Goal: Answer question/provide support: Share knowledge or assist other users

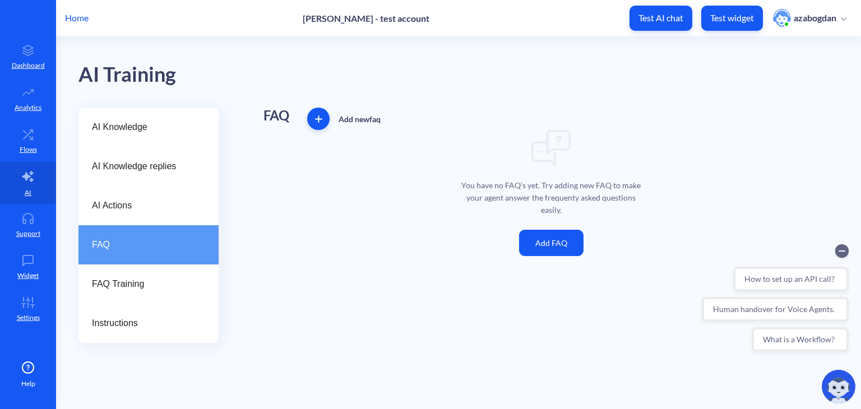
click at [514, 232] on div "You have no FAQ's yet. Try adding new FAQ to make your agent answer the frequen…" at bounding box center [551, 193] width 575 height 126
click at [544, 241] on button "Add FAQ" at bounding box center [551, 243] width 64 height 26
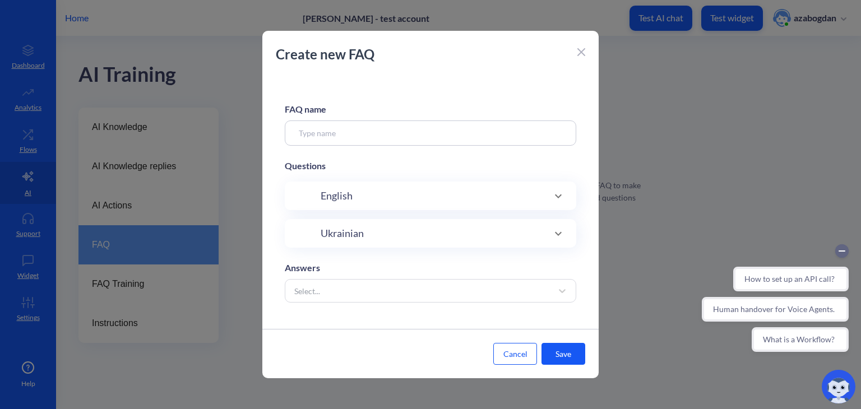
click at [475, 233] on div "Ukrainian" at bounding box center [430, 233] width 247 height 15
click at [478, 269] on input at bounding box center [419, 269] width 211 height 13
click at [404, 137] on input at bounding box center [431, 133] width 292 height 25
click at [366, 124] on input at bounding box center [431, 133] width 292 height 25
paste input "Не можу додати супровідні документи"
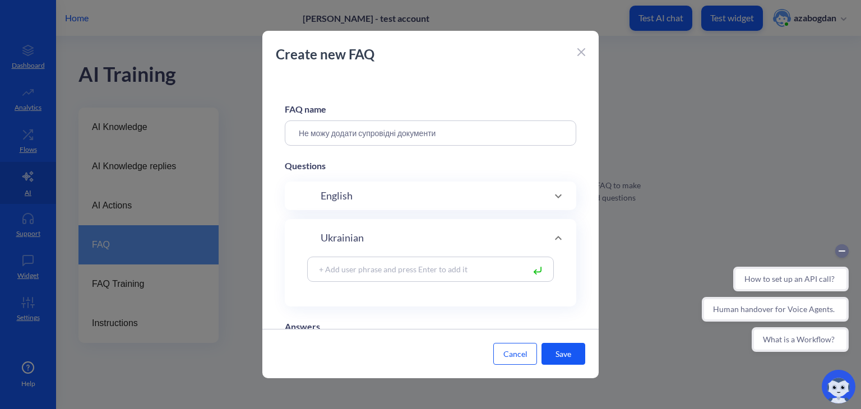
type input "Не можу додати супровідні документи"
click at [434, 271] on input at bounding box center [419, 269] width 211 height 13
click at [320, 270] on input at bounding box center [419, 269] width 211 height 13
paste input "Ця проблема виникає, якщо один з елементів, де ви формуєте нове право власності…"
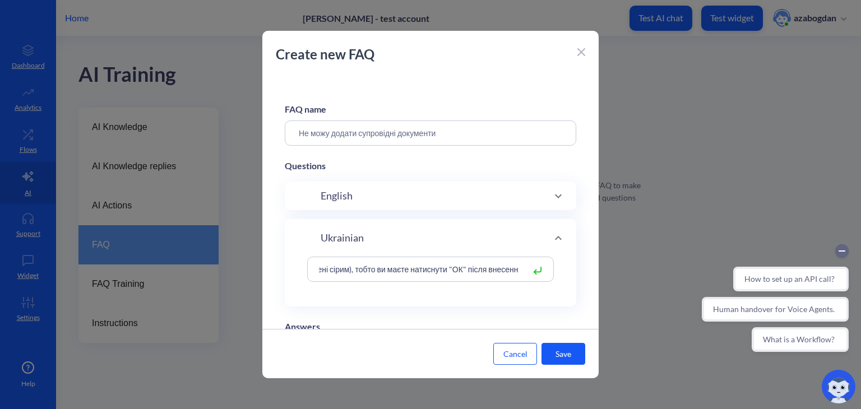
type input "Ця проблема виникає, якщо один з елементів, де ви формуєте нове право власності…"
click at [565, 356] on button "Save" at bounding box center [564, 354] width 44 height 22
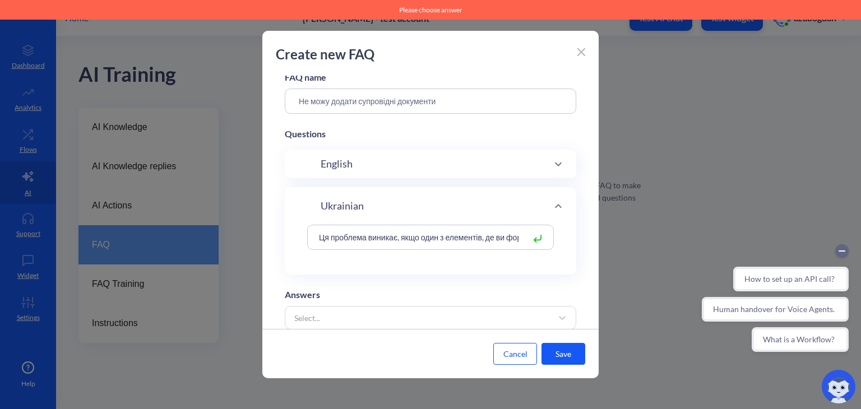
scroll to position [64, 0]
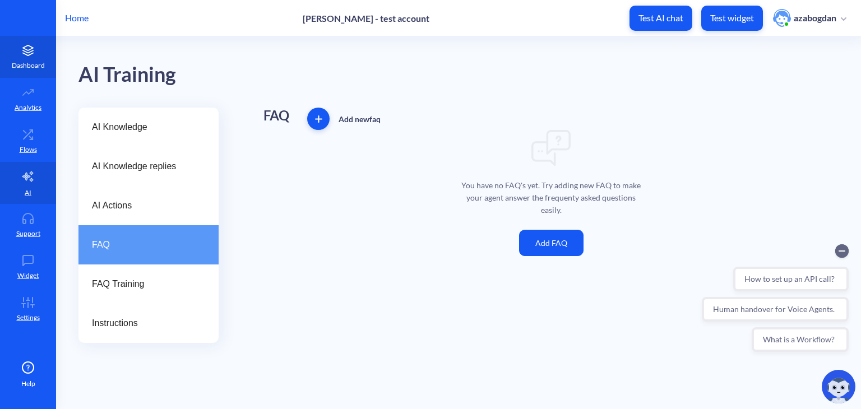
click at [25, 68] on p "Dashboard" at bounding box center [28, 66] width 33 height 10
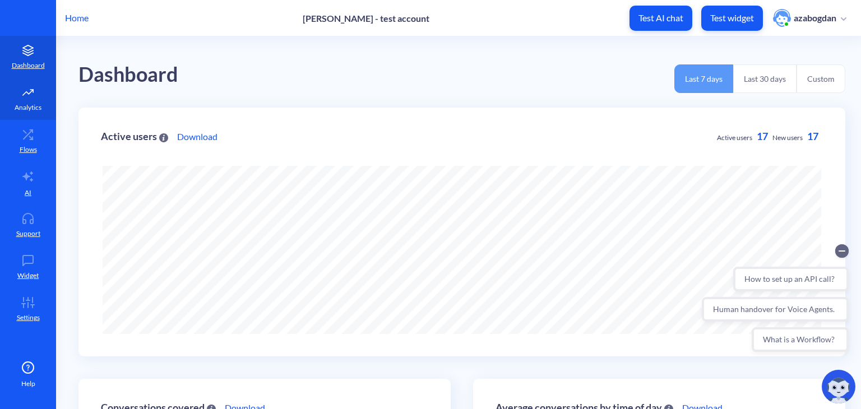
click at [24, 99] on link "Analytics" at bounding box center [28, 99] width 56 height 42
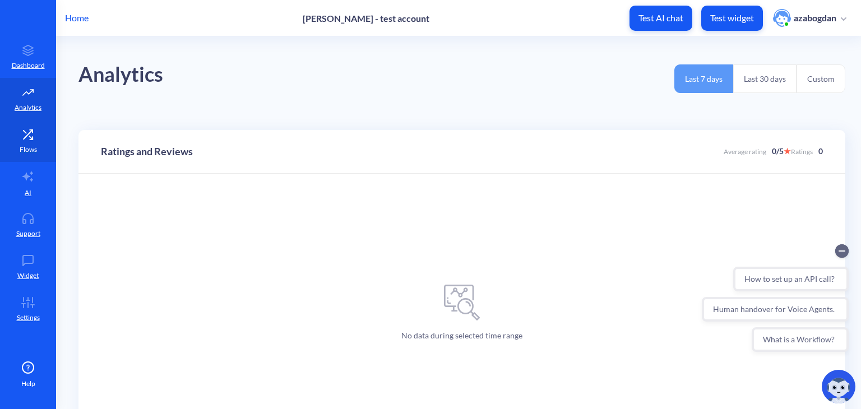
click at [18, 133] on icon at bounding box center [28, 134] width 22 height 11
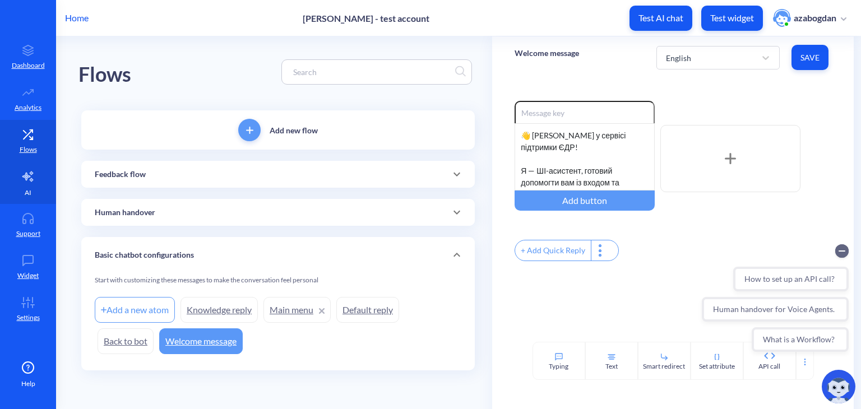
click at [30, 171] on icon at bounding box center [27, 176] width 13 height 13
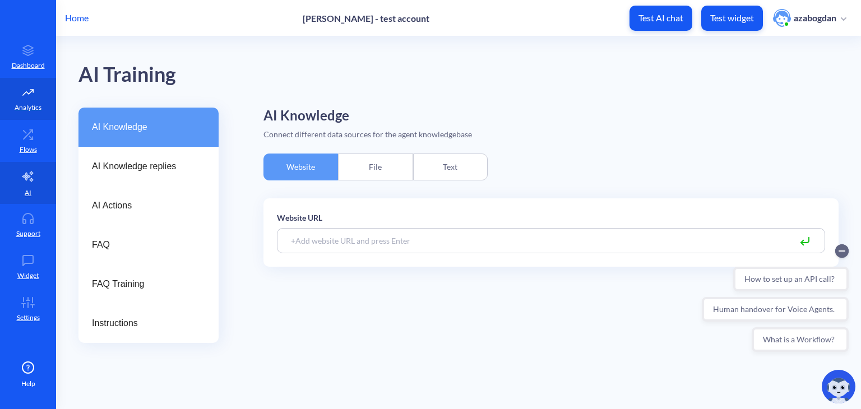
click at [10, 82] on link "Analytics" at bounding box center [28, 99] width 56 height 42
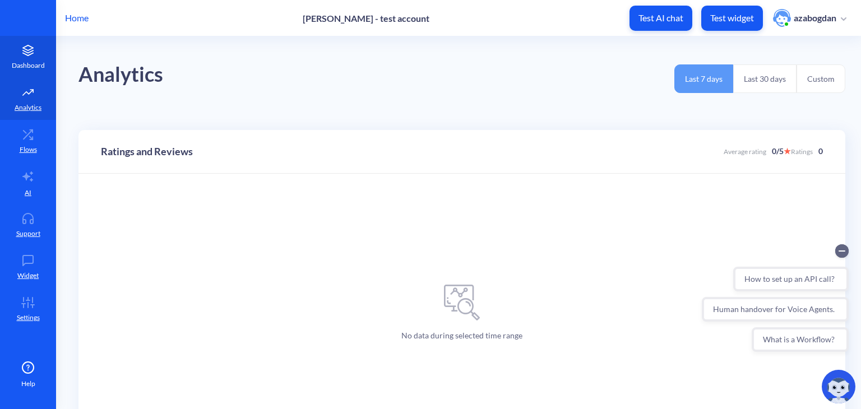
click at [23, 64] on p "Dashboard" at bounding box center [28, 66] width 33 height 10
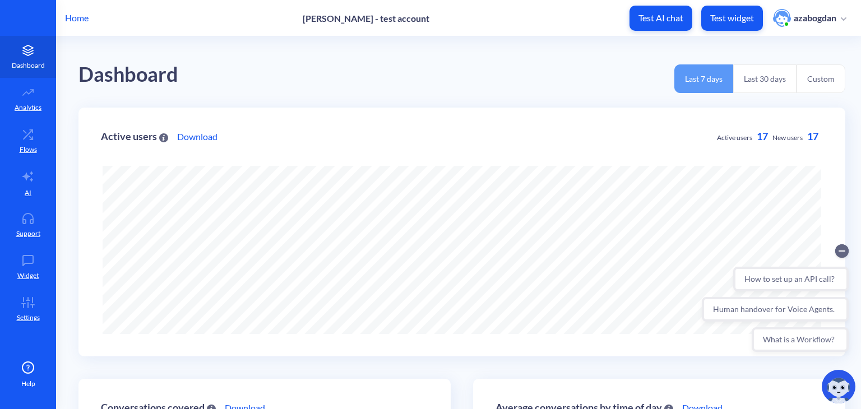
scroll to position [409, 861]
click at [28, 108] on p "Analytics" at bounding box center [28, 108] width 27 height 10
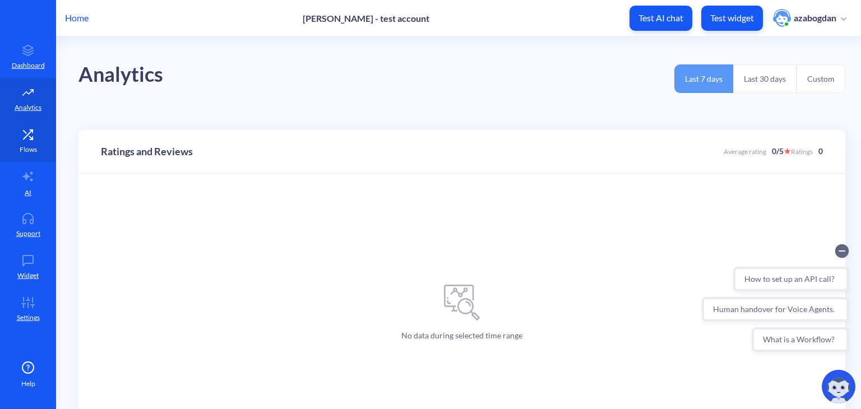
click at [22, 129] on icon at bounding box center [28, 134] width 22 height 11
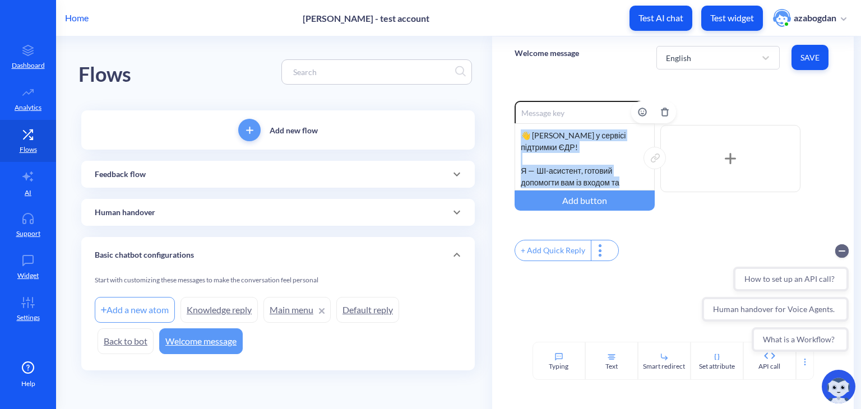
drag, startPoint x: 526, startPoint y: 132, endPoint x: 621, endPoint y: 180, distance: 106.3
click at [621, 180] on div "👋 Вітаємо у сервісі підтримки ЄДР! Я — ШІ-асистент, готовий допомогти вам із вх…" at bounding box center [585, 156] width 140 height 67
click at [611, 162] on div "👋 Вітаємо у сервісі підтримки ЄДР! Я — ШІ-асистент, готовий допомогти вам із вх…" at bounding box center [585, 156] width 140 height 67
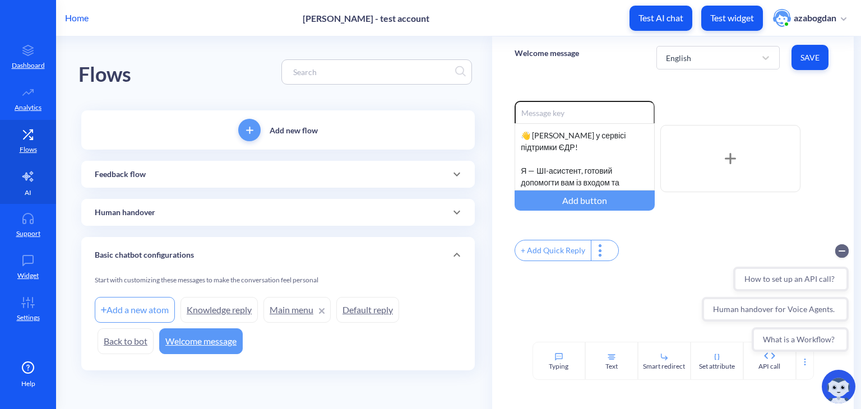
click at [30, 173] on icon at bounding box center [27, 177] width 11 height 10
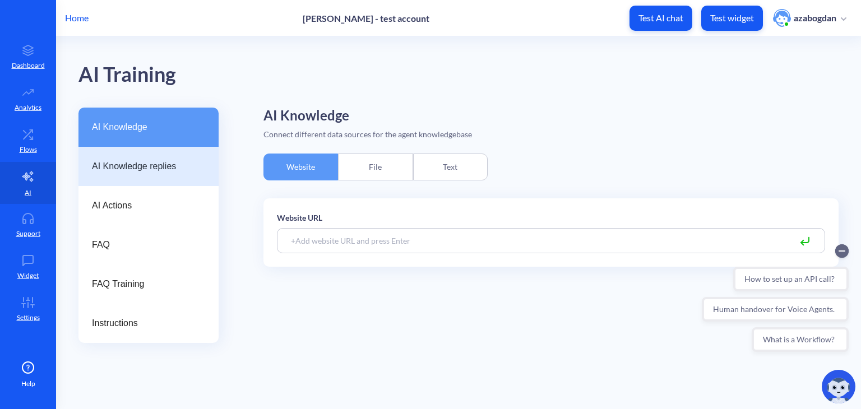
click at [177, 154] on div "AI Knowledge replies" at bounding box center [149, 166] width 140 height 39
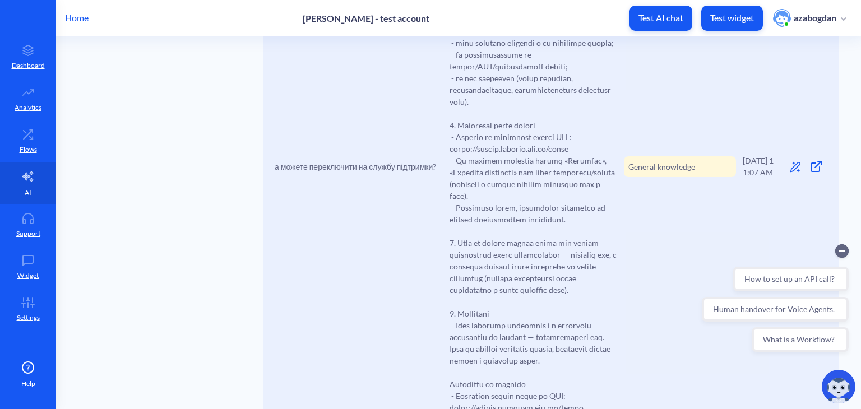
scroll to position [449, 0]
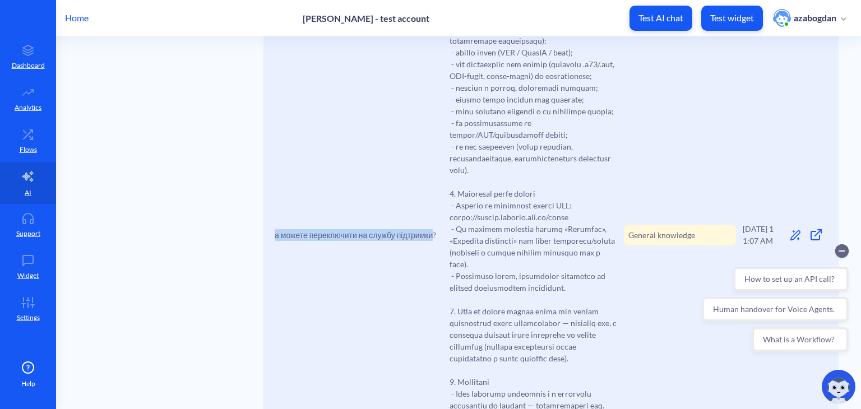
drag, startPoint x: 433, startPoint y: 253, endPoint x: 271, endPoint y: 257, distance: 161.6
click at [271, 257] on div "а можете переключити на службу підтримки? General knowledge 29.09.25 11:07 AM" at bounding box center [551, 235] width 575 height 658
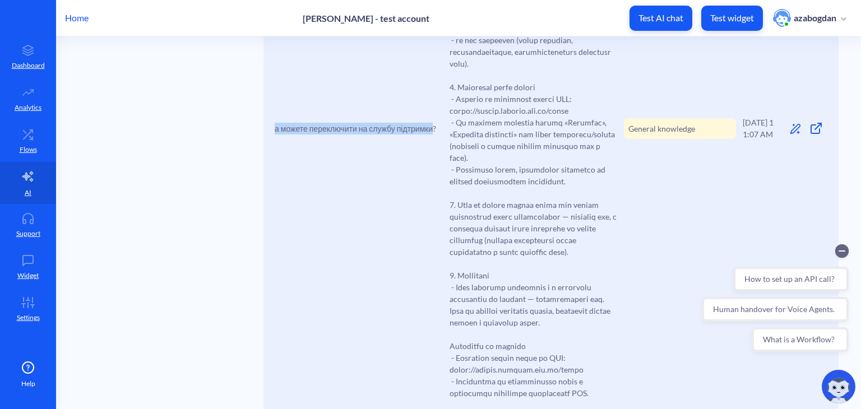
scroll to position [561, 0]
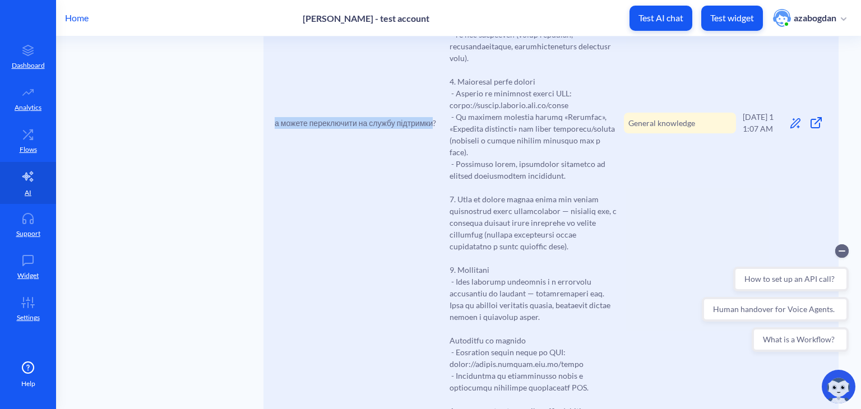
click at [357, 189] on div "а можете переключити на службу підтримки? General knowledge 29.09.25 11:07 AM" at bounding box center [551, 123] width 575 height 658
drag, startPoint x: 437, startPoint y: 140, endPoint x: 274, endPoint y: 143, distance: 163.8
click at [274, 143] on div "а можете переключити на службу підтримки? General knowledge 29.09.25 11:07 AM" at bounding box center [551, 123] width 575 height 658
copy span "а можете переключити на службу підтримки?"
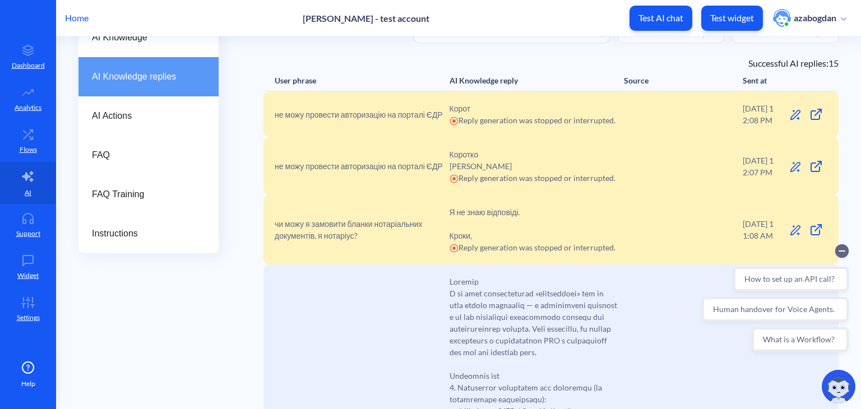
scroll to position [0, 0]
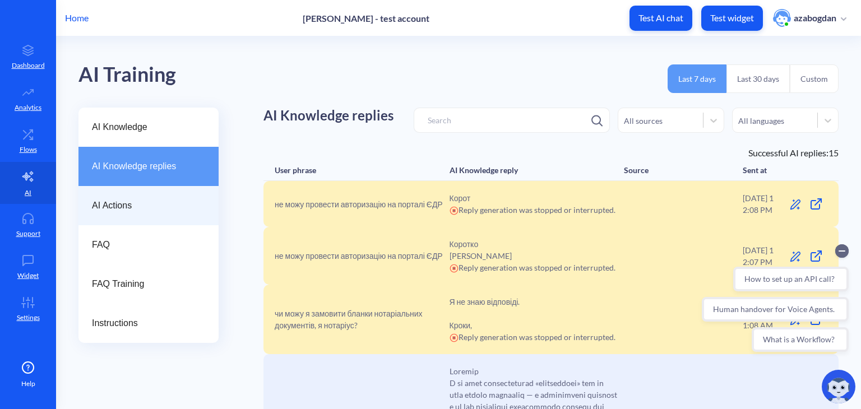
click at [170, 206] on span "AI Actions" at bounding box center [144, 205] width 104 height 13
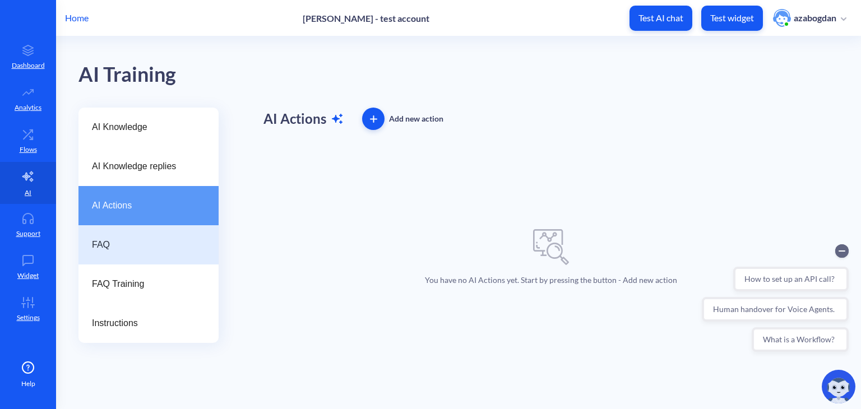
click at [156, 244] on span "FAQ" at bounding box center [144, 244] width 104 height 13
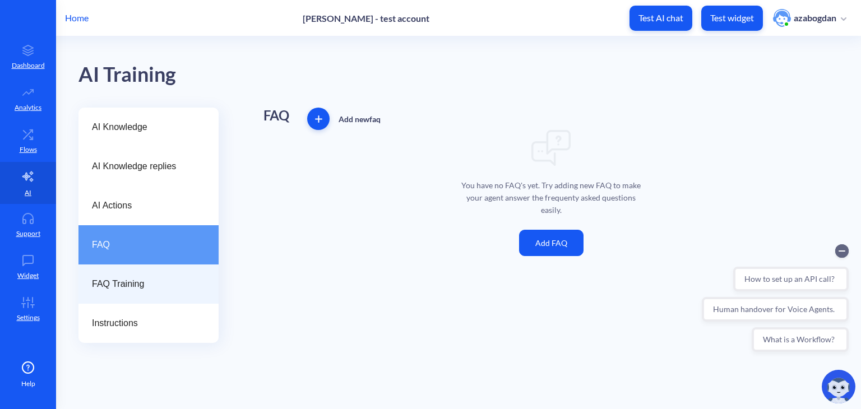
click at [166, 283] on span "FAQ Training" at bounding box center [144, 284] width 104 height 13
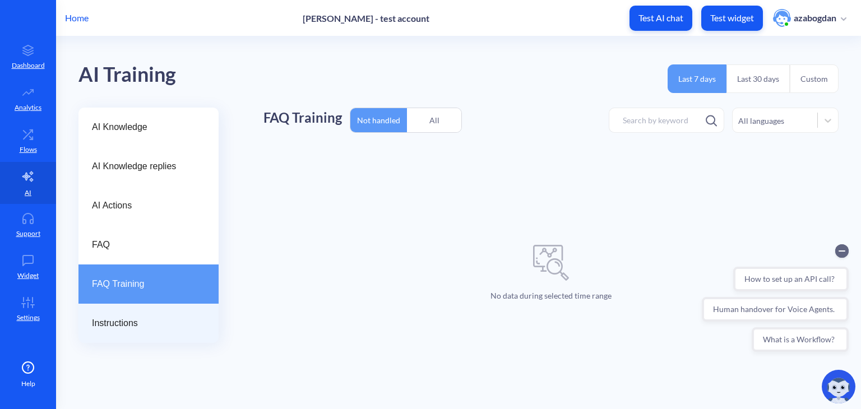
click at [165, 317] on span "Instructions" at bounding box center [144, 323] width 104 height 13
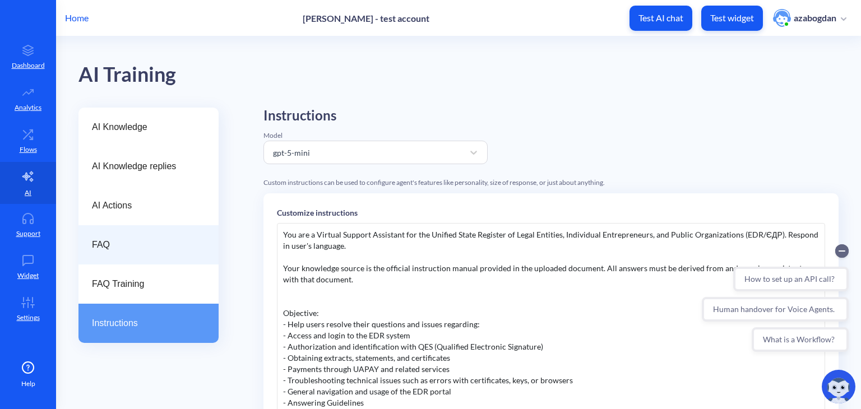
click at [142, 256] on div "FAQ" at bounding box center [149, 244] width 140 height 39
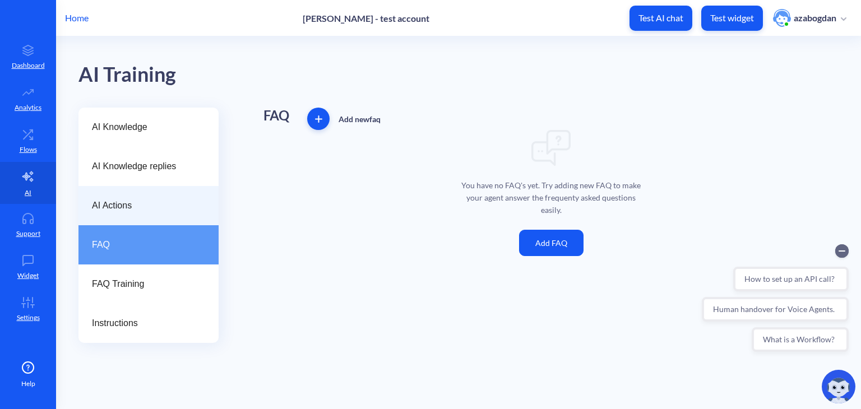
click at [150, 204] on span "AI Actions" at bounding box center [144, 205] width 104 height 13
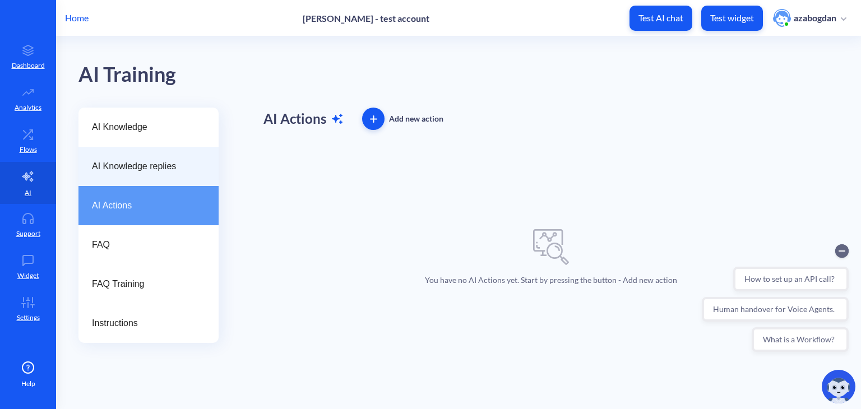
click at [146, 160] on span "AI Knowledge replies" at bounding box center [144, 166] width 104 height 13
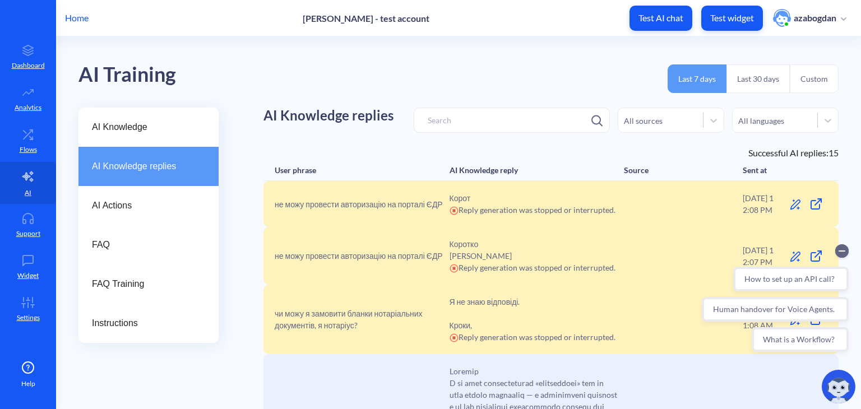
click at [614, 70] on div "AI Training Last 7 days Last 30 days Custom" at bounding box center [459, 71] width 761 height 71
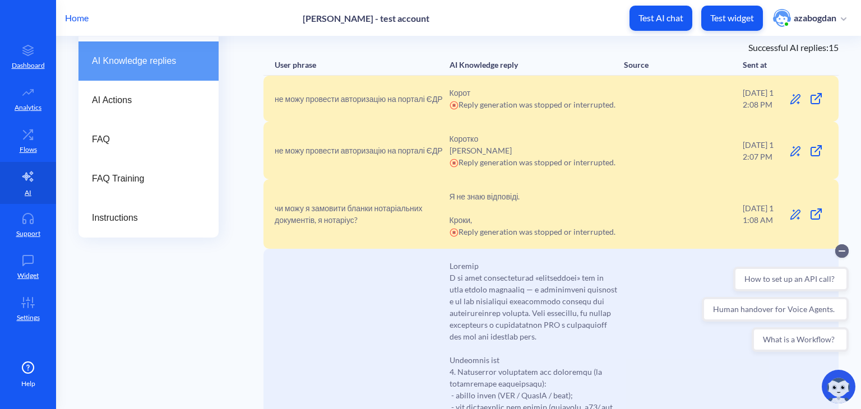
scroll to position [112, 0]
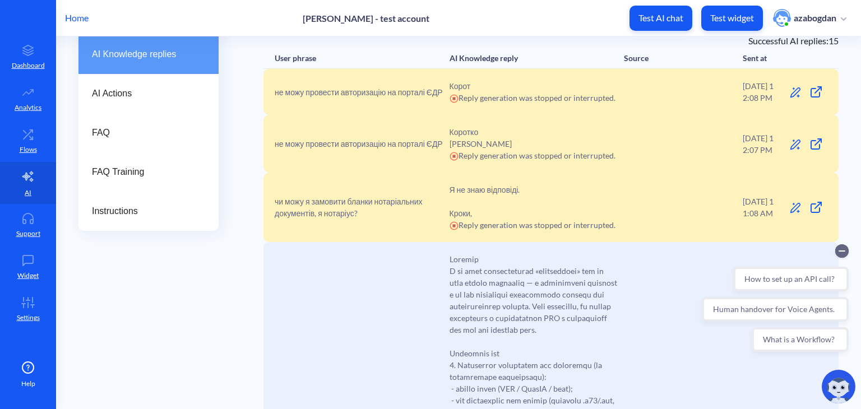
click at [795, 93] on icon at bounding box center [795, 92] width 11 height 11
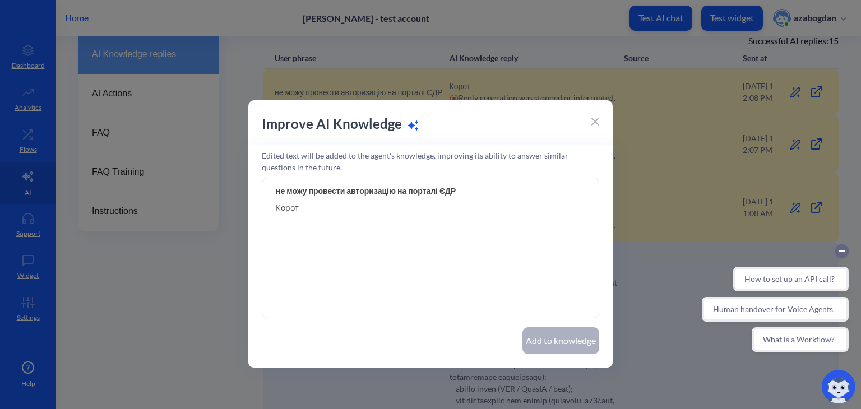
click at [354, 216] on textarea "Корот" at bounding box center [431, 248] width 338 height 140
drag, startPoint x: 466, startPoint y: 189, endPoint x: 272, endPoint y: 193, distance: 194.1
click at [268, 192] on input "не можу провести авторизацію на порталі ЄДР" at bounding box center [431, 190] width 338 height 25
drag, startPoint x: 319, startPoint y: 211, endPoint x: 243, endPoint y: 207, distance: 76.4
click at [243, 207] on div "Improve AI Knowledge Edited text will be added to the agent's knowledge, improv…" at bounding box center [430, 204] width 861 height 409
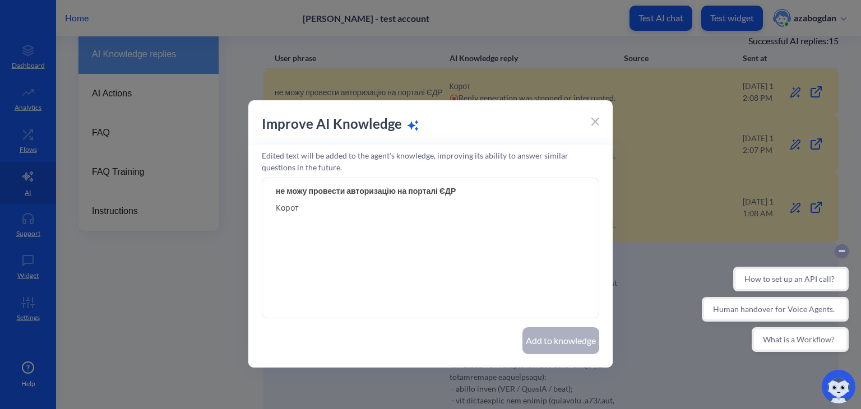
click at [423, 240] on textarea "Корот" at bounding box center [431, 248] width 338 height 140
type textarea "К"
type textarea "Коротка відповідь на це питання"
click at [554, 346] on button "Add to knowledge" at bounding box center [561, 341] width 77 height 27
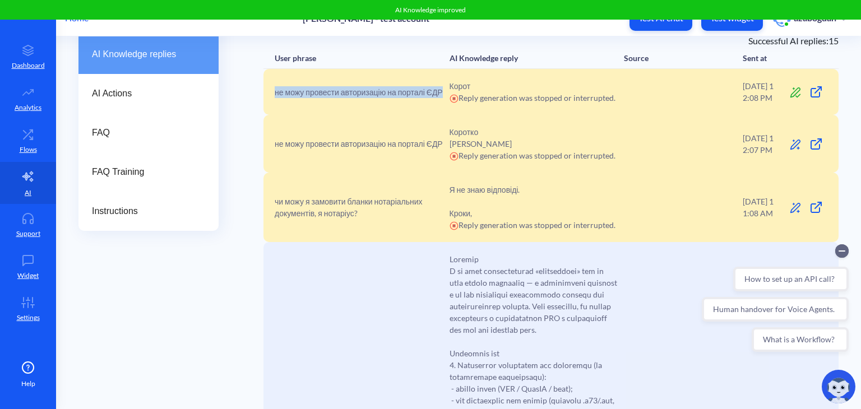
drag, startPoint x: 274, startPoint y: 92, endPoint x: 446, endPoint y: 82, distance: 173.0
click at [446, 82] on div "не можу провести авторизацію на порталі ЄДР Корот Reply generation was stopped …" at bounding box center [551, 92] width 575 height 46
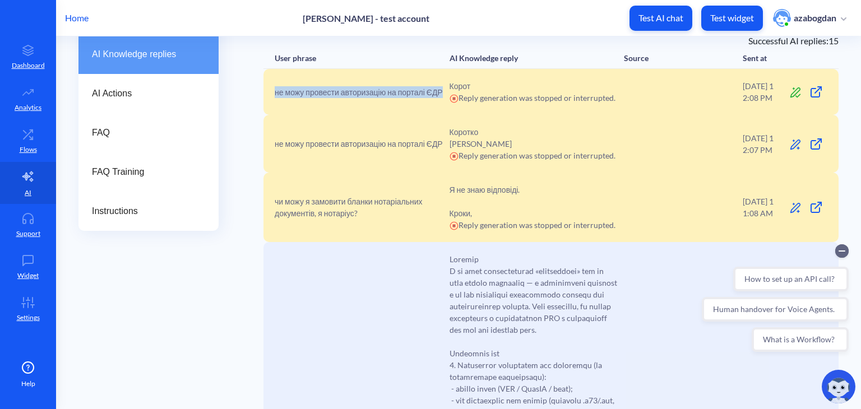
copy span "не можу провести авторизацію на порталі ЄДР"
click at [815, 93] on icon at bounding box center [816, 91] width 13 height 13
click at [372, 106] on div "не можу провести авторизацію на порталі ЄДР Корот Reply generation was stopped …" at bounding box center [551, 92] width 575 height 46
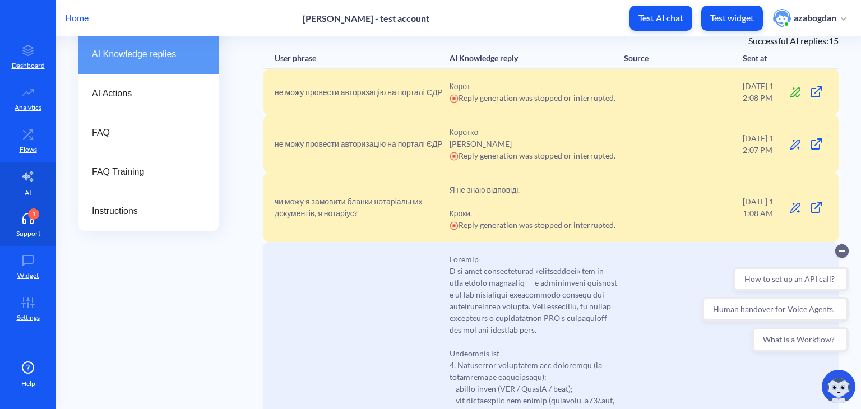
click at [31, 220] on icon at bounding box center [28, 218] width 22 height 11
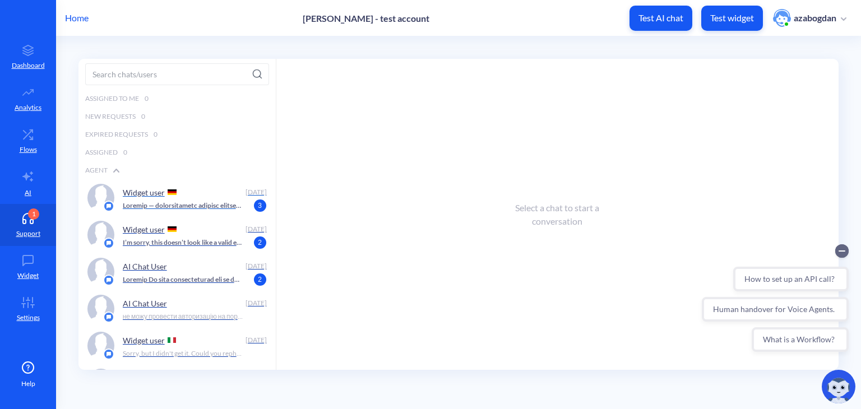
click at [187, 192] on div "Widget user" at bounding box center [182, 192] width 118 height 17
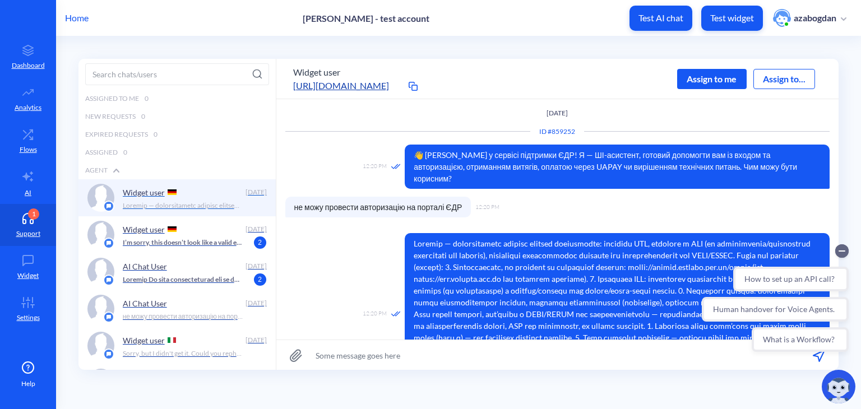
scroll to position [52, 0]
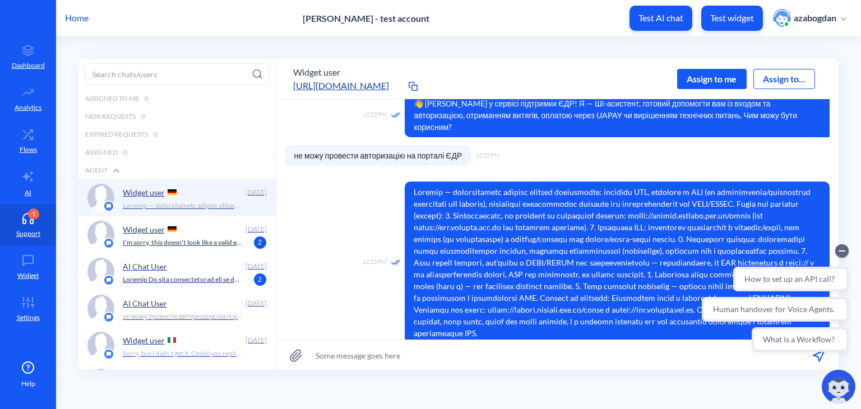
click at [454, 361] on input at bounding box center [557, 355] width 563 height 30
type input "добрий день! Ваше Питання вирішено?"
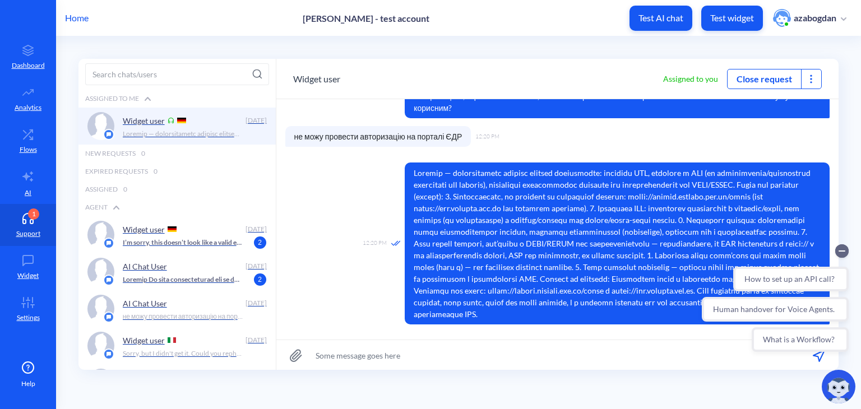
scroll to position [101, 0]
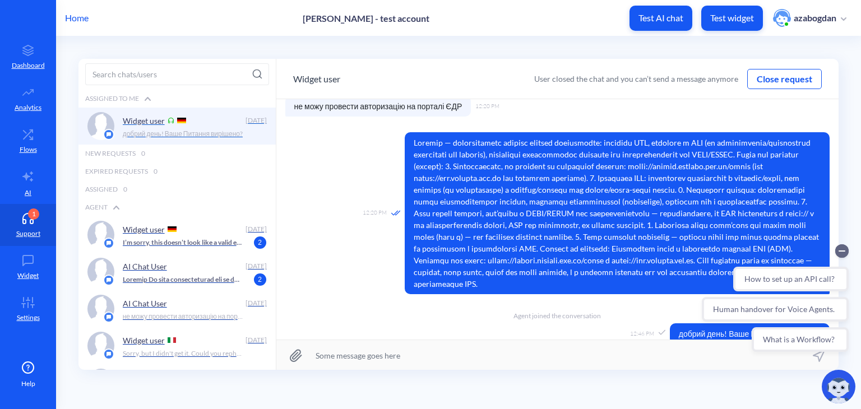
click at [180, 123] on div "Widget user" at bounding box center [182, 120] width 118 height 17
click at [193, 275] on p at bounding box center [183, 280] width 121 height 10
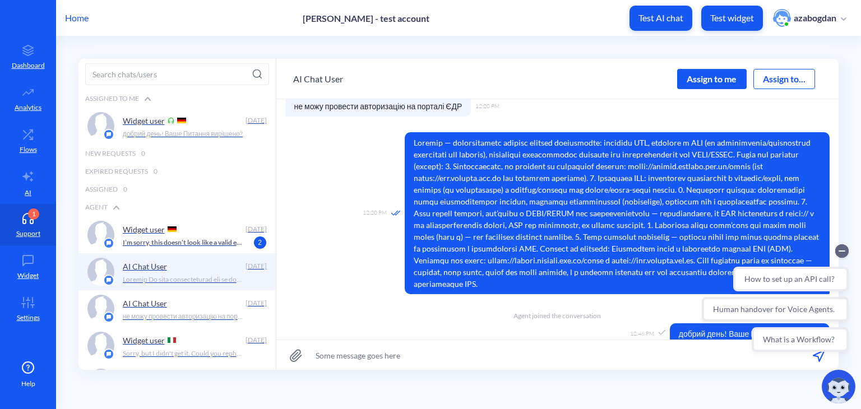
scroll to position [330, 0]
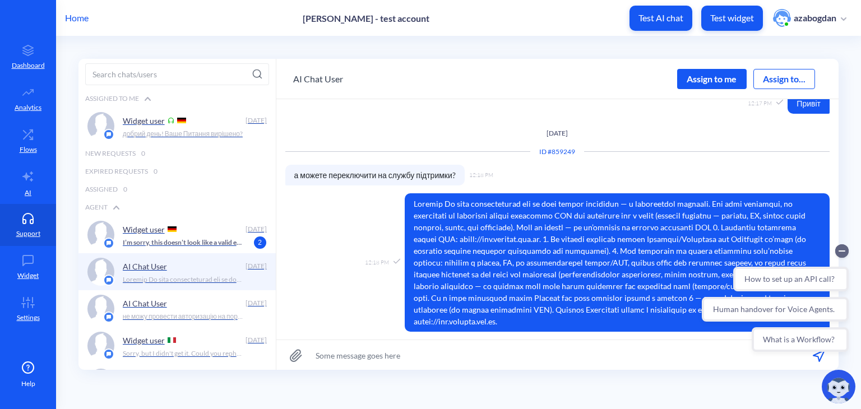
click at [440, 270] on span at bounding box center [617, 262] width 425 height 139
click at [845, 251] on icon "Collapse conversation starters" at bounding box center [843, 251] width 6 height 0
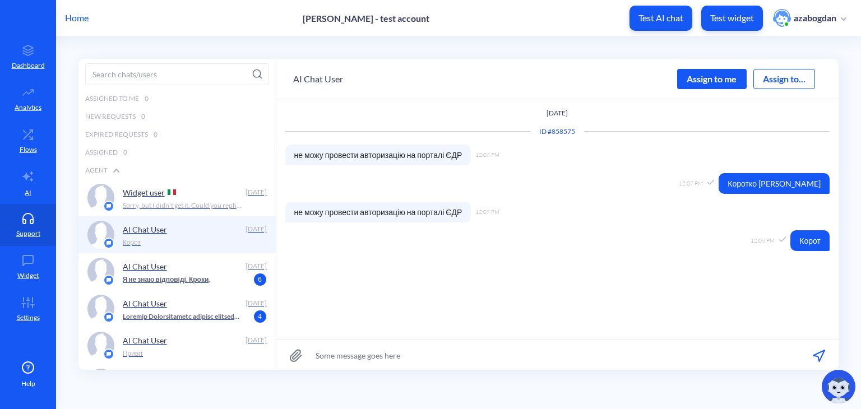
click at [432, 351] on input at bounding box center [557, 355] width 563 height 30
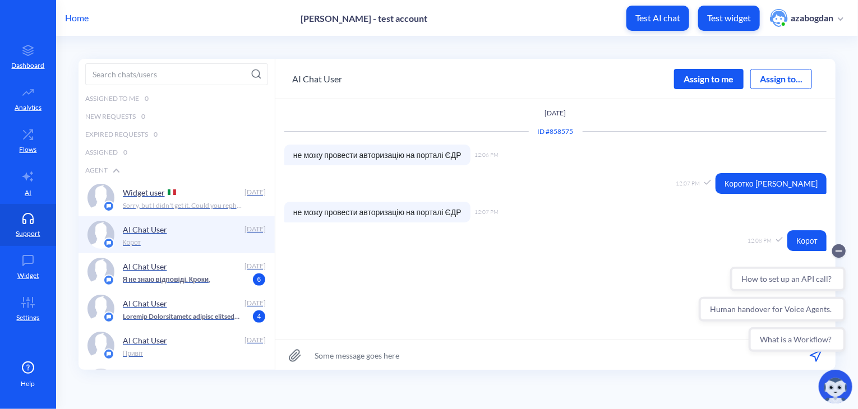
paste input "не можу провести авторизацію на порталі ЄДР"
type input "не можу провести авторизацію на порталі ЄДР"
click at [823, 360] on icon at bounding box center [819, 356] width 12 height 12
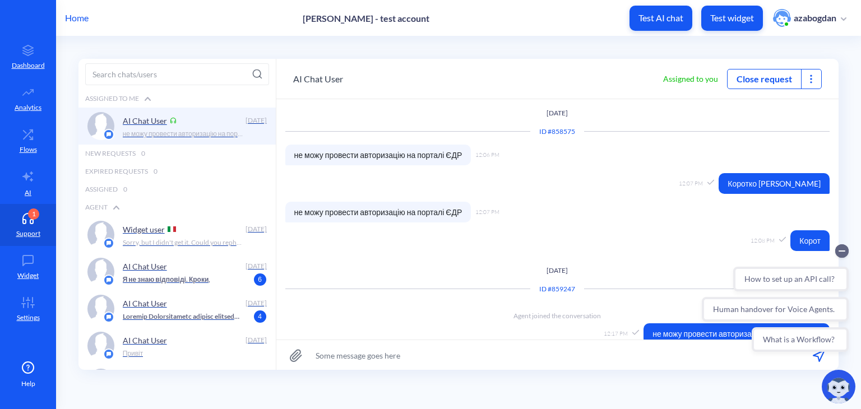
scroll to position [12, 0]
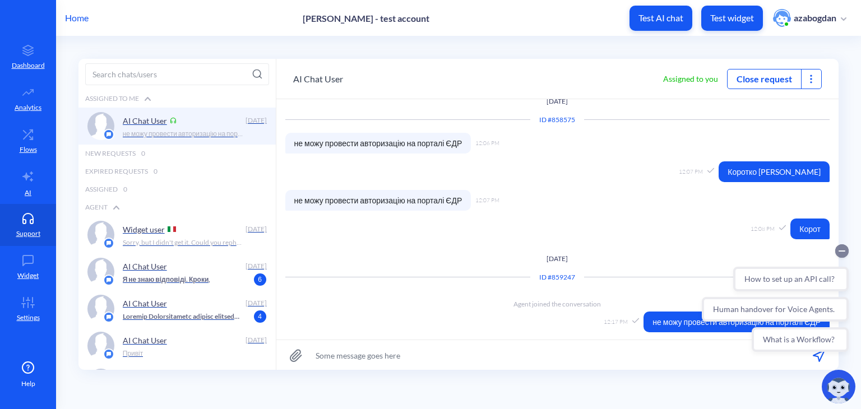
click at [842, 251] on icon "Collapse conversation starters" at bounding box center [843, 251] width 6 height 0
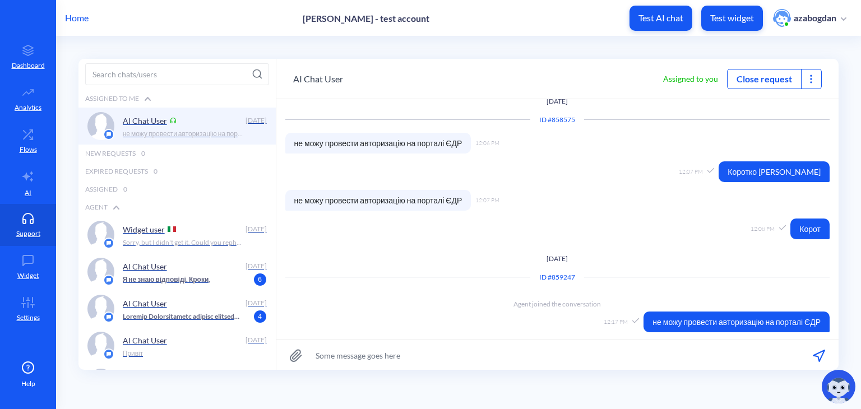
click at [842, 379] on img at bounding box center [839, 387] width 34 height 34
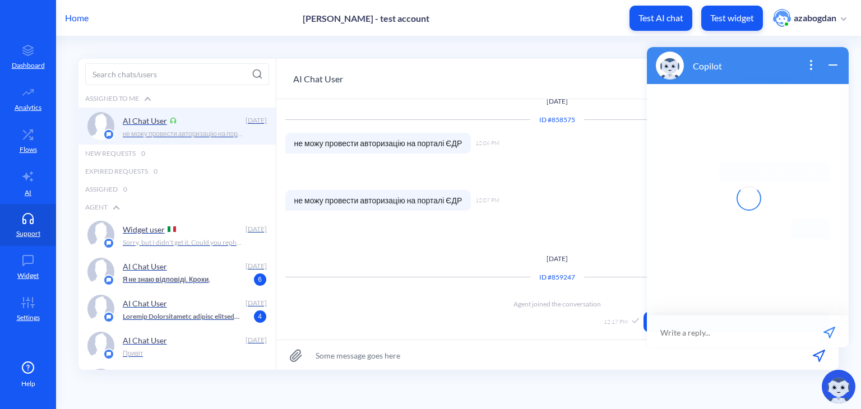
scroll to position [2, 0]
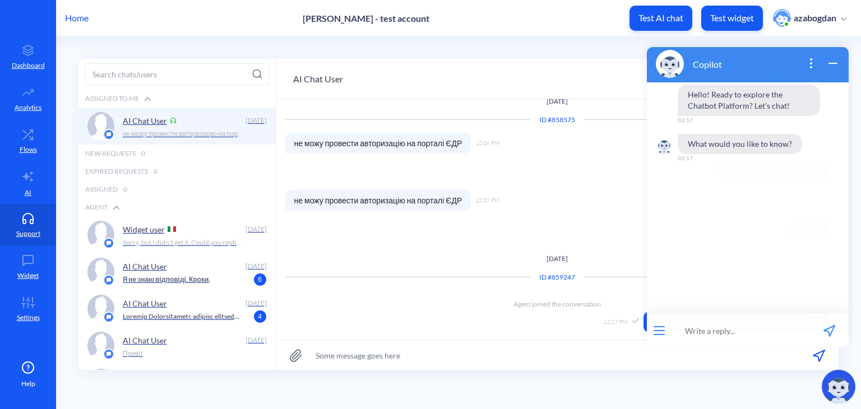
click at [660, 331] on button "open menu" at bounding box center [659, 330] width 11 height 9
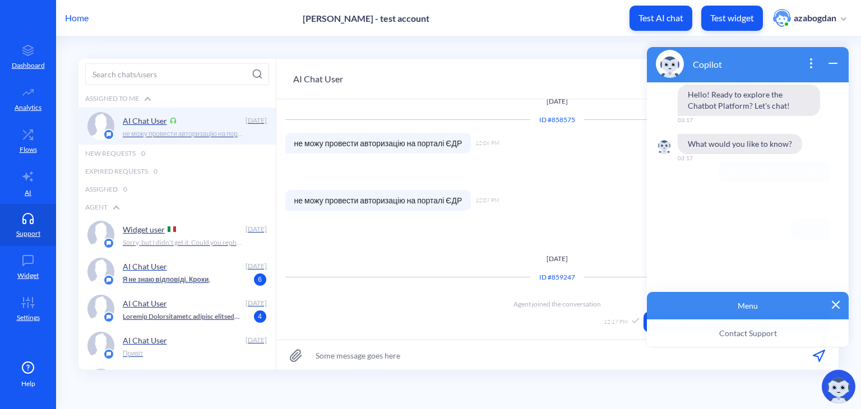
click at [744, 334] on span "Contact Support" at bounding box center [749, 334] width 58 height 10
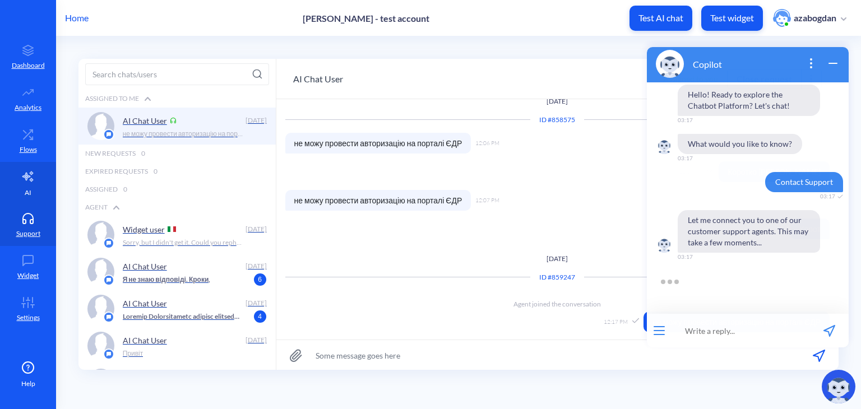
click at [36, 181] on link "AI" at bounding box center [28, 183] width 56 height 42
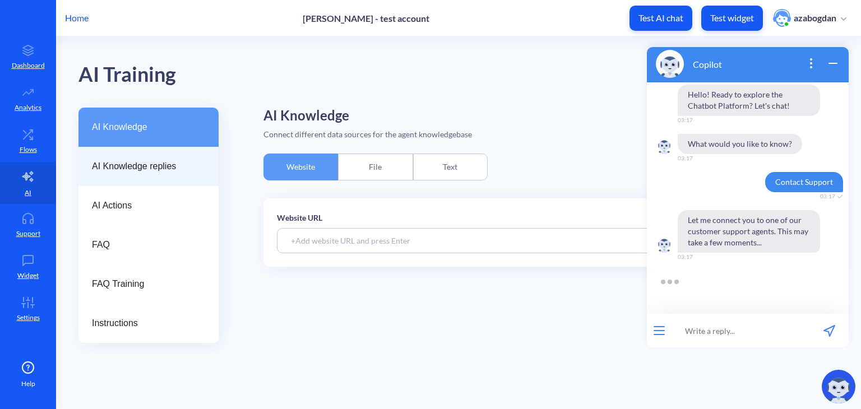
click at [140, 172] on span "AI Knowledge replies" at bounding box center [144, 166] width 104 height 13
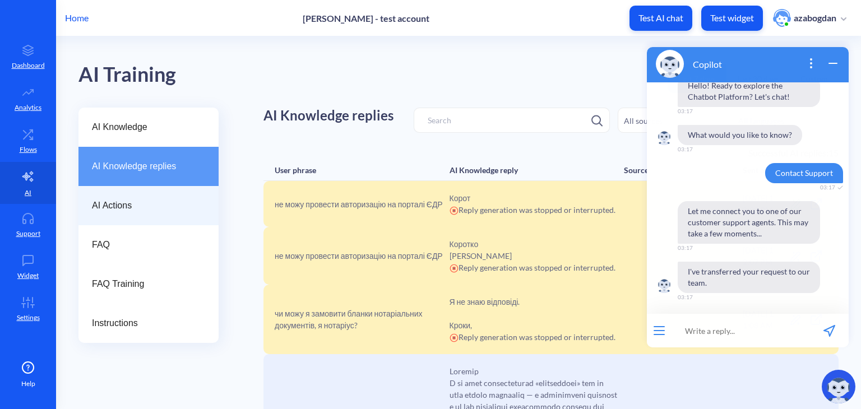
scroll to position [20, 0]
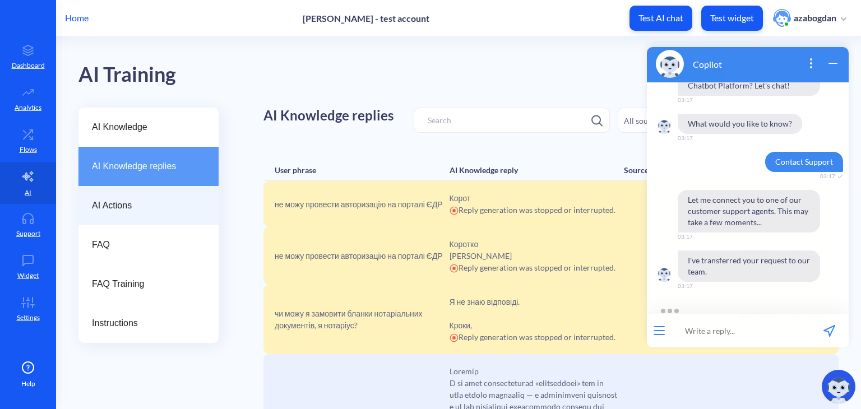
click at [154, 202] on span "AI Actions" at bounding box center [144, 205] width 104 height 13
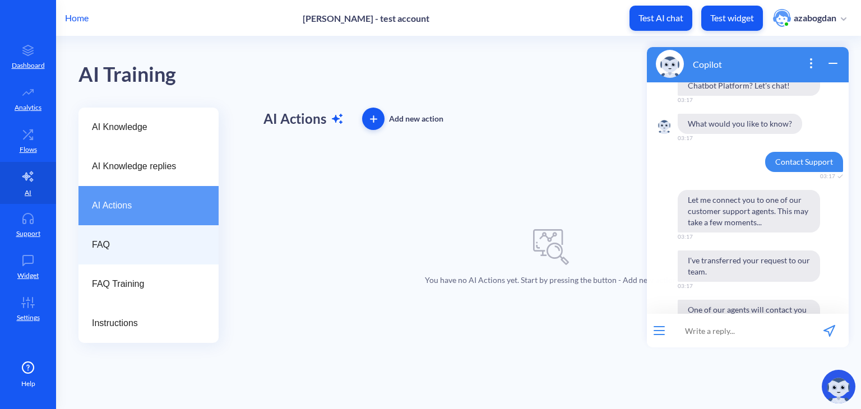
scroll to position [70, 0]
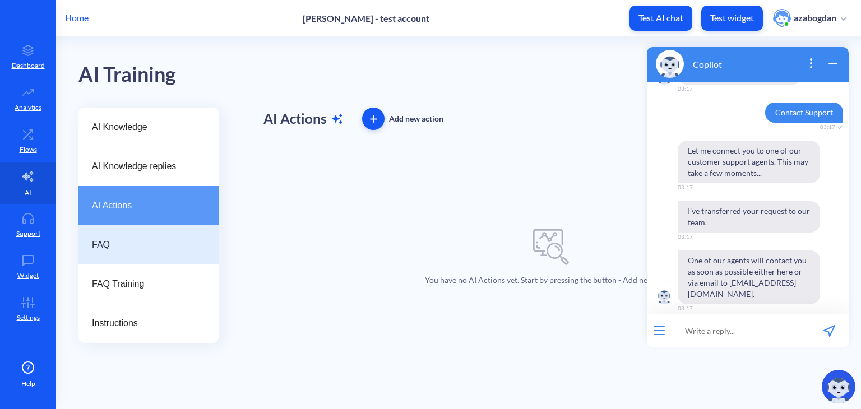
click at [140, 251] on span "FAQ" at bounding box center [144, 244] width 104 height 13
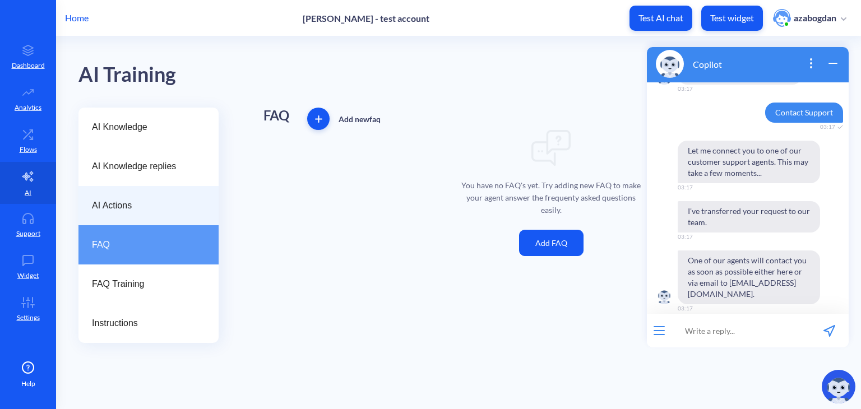
click at [130, 188] on div "AI Actions" at bounding box center [149, 205] width 140 height 39
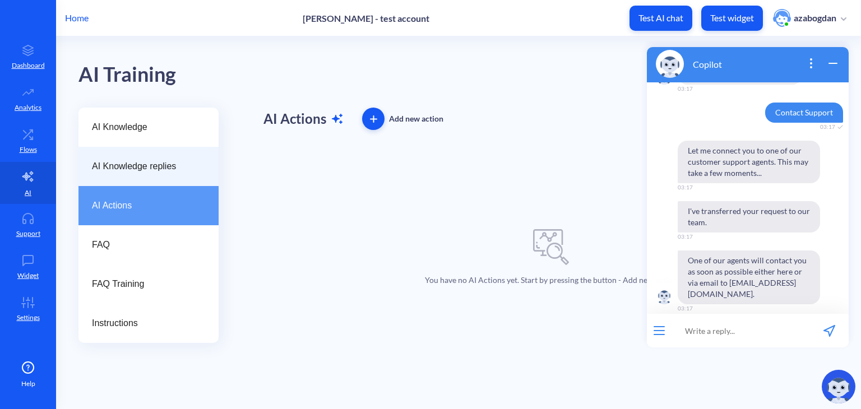
click at [136, 178] on div "AI Knowledge replies" at bounding box center [149, 166] width 140 height 39
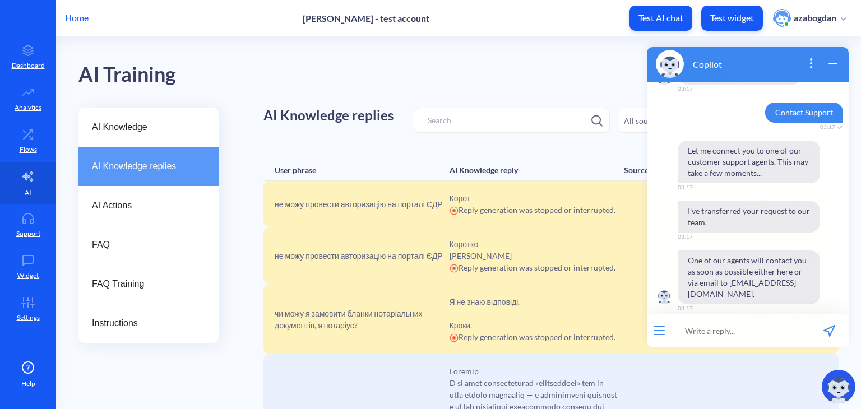
click at [648, 333] on div at bounding box center [659, 331] width 25 height 34
click at [657, 331] on button "open menu" at bounding box center [659, 330] width 11 height 9
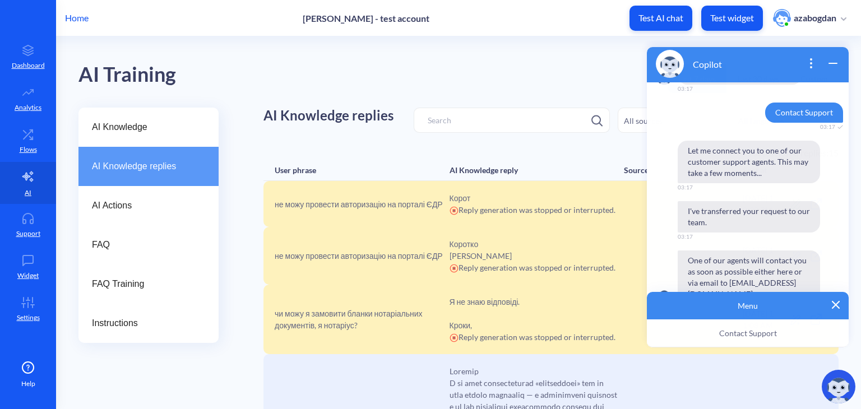
click at [757, 307] on p "Menu" at bounding box center [748, 306] width 184 height 10
click at [838, 306] on img at bounding box center [836, 305] width 8 height 8
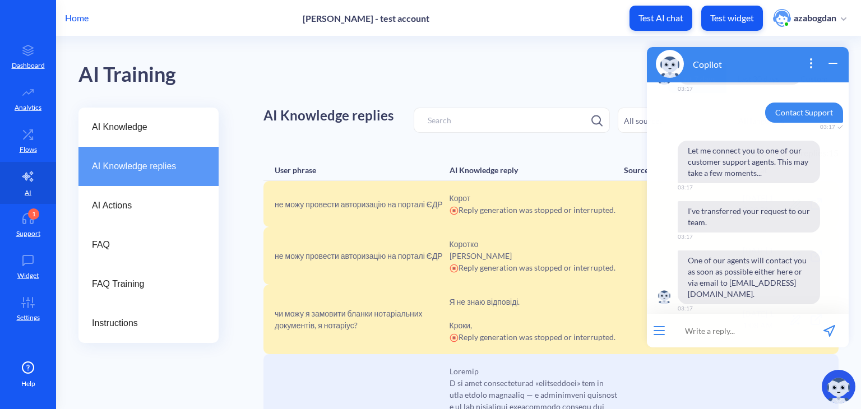
click at [731, 16] on p "Test widget" at bounding box center [733, 17] width 44 height 11
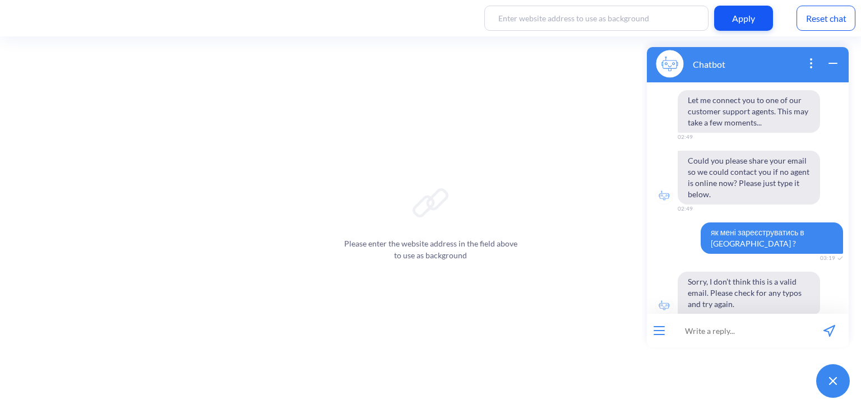
scroll to position [182, 0]
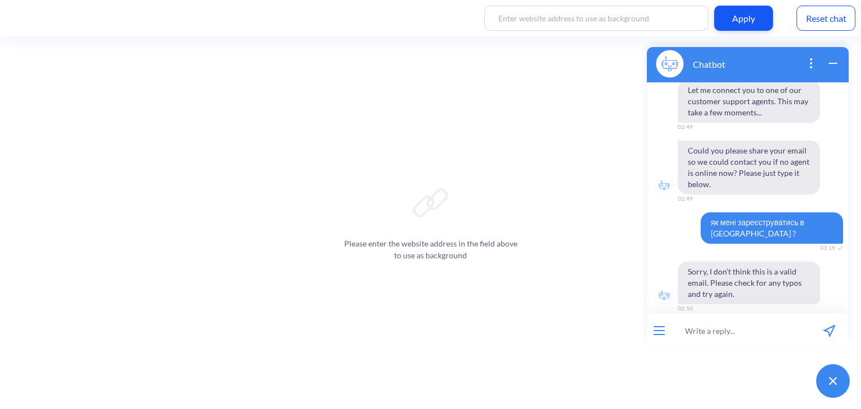
click at [717, 331] on input at bounding box center [741, 331] width 139 height 34
click at [664, 331] on icon "open menu" at bounding box center [660, 331] width 10 height 0
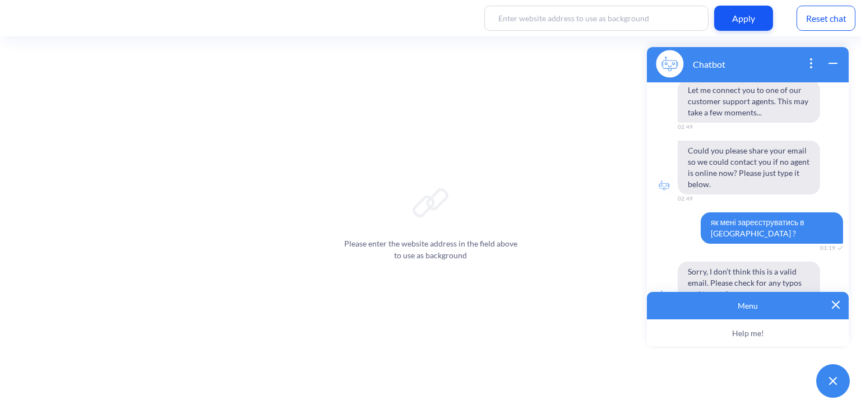
click at [838, 303] on img at bounding box center [836, 305] width 8 height 8
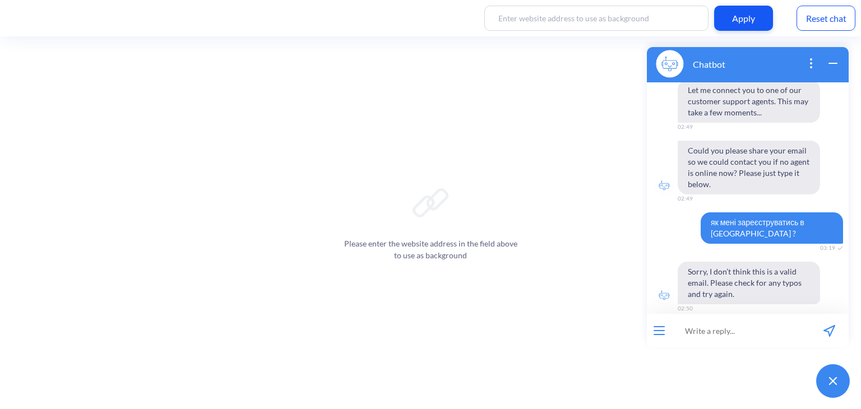
click at [771, 329] on input at bounding box center [741, 331] width 139 height 34
paste input "не можу провести авторизацію на порталі ЄДР"
type input "не можу провести авторизацію на порталі ЄДР"
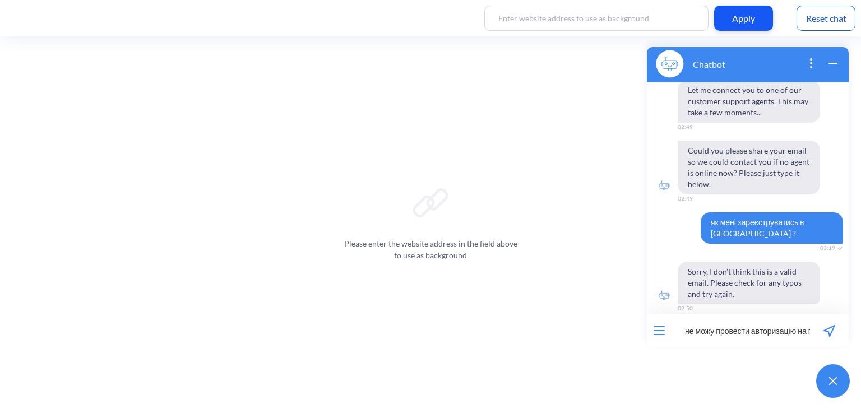
click at [829, 328] on icon "send message" at bounding box center [829, 331] width 11 height 11
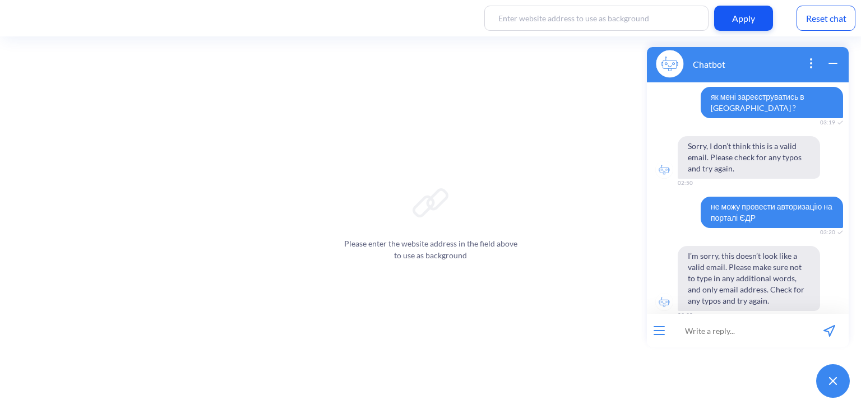
scroll to position [314, 0]
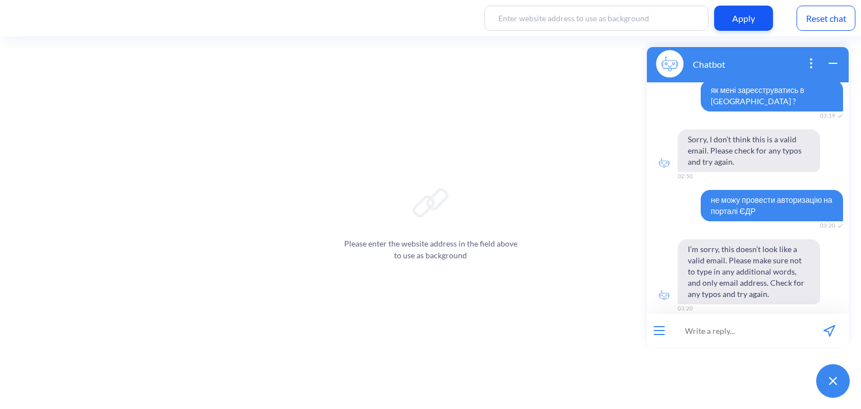
click at [707, 330] on input at bounding box center [741, 331] width 139 height 34
paste input "не можу провести авторизацію на порталі ЄДР"
drag, startPoint x: 803, startPoint y: 328, endPoint x: 670, endPoint y: 325, distance: 132.4
click at [670, 325] on div "не можу провести авторизацію на порталі ЄДР 43 / 255" at bounding box center [748, 331] width 202 height 34
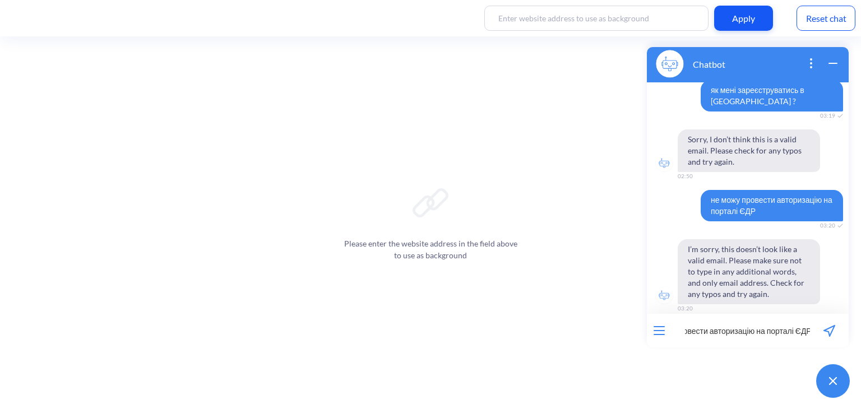
drag, startPoint x: 686, startPoint y: 330, endPoint x: 861, endPoint y: 328, distance: 175.0
click at [856, 40] on html "Chatbot 👋 Вітаємо у сервісі підтримки ЄДР! Я — ШІ-асистент, готовий допомогти в…" at bounding box center [747, 40] width 215 height 0
type input "н"
click at [828, 22] on div "Reset chat" at bounding box center [826, 18] width 59 height 25
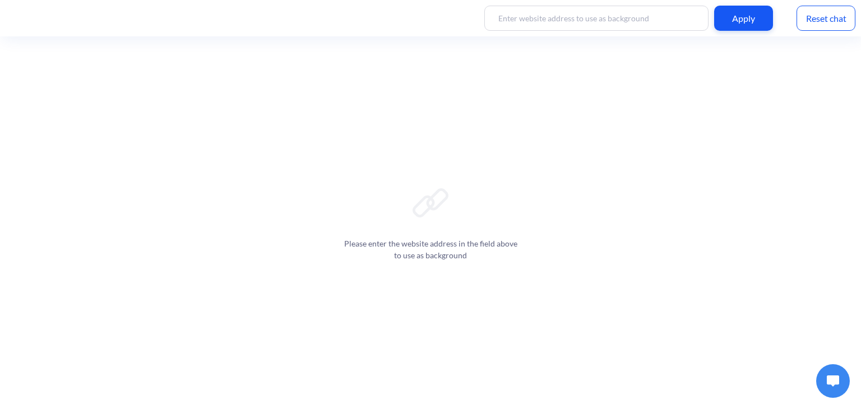
click at [742, 15] on div "Apply" at bounding box center [744, 18] width 59 height 25
click at [842, 379] on button at bounding box center [834, 382] width 34 height 34
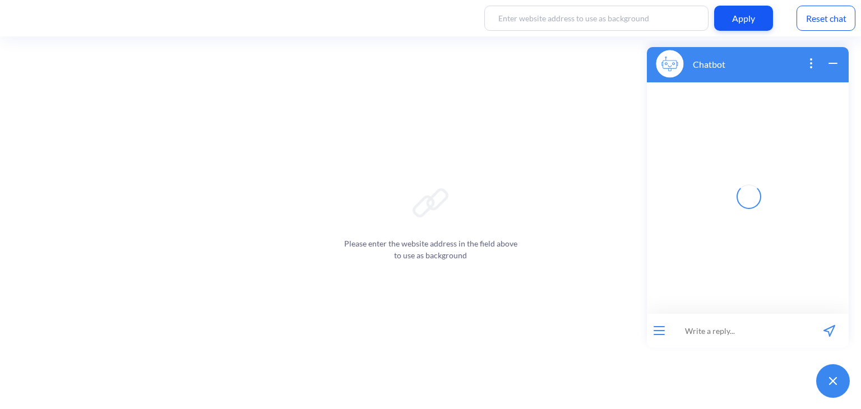
click at [730, 330] on input at bounding box center [741, 331] width 139 height 34
paste input "не можу провести авторизацію на порталі ЄДР"
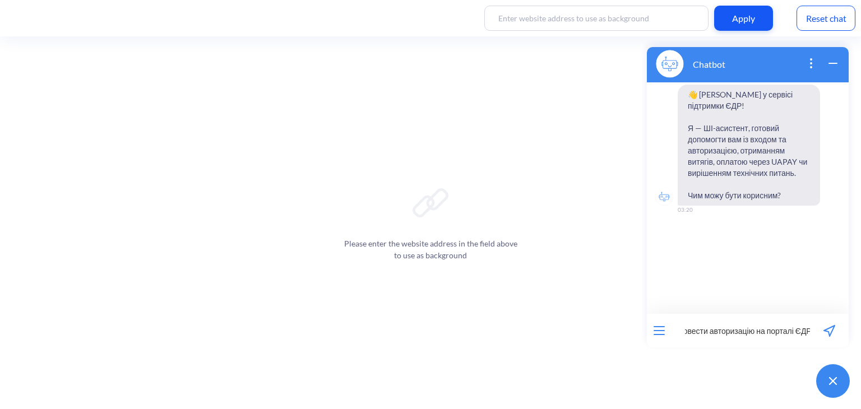
type input "не можу провести авторизацію на порталі ЄДР"
click at [831, 328] on icon "send message" at bounding box center [830, 331] width 12 height 12
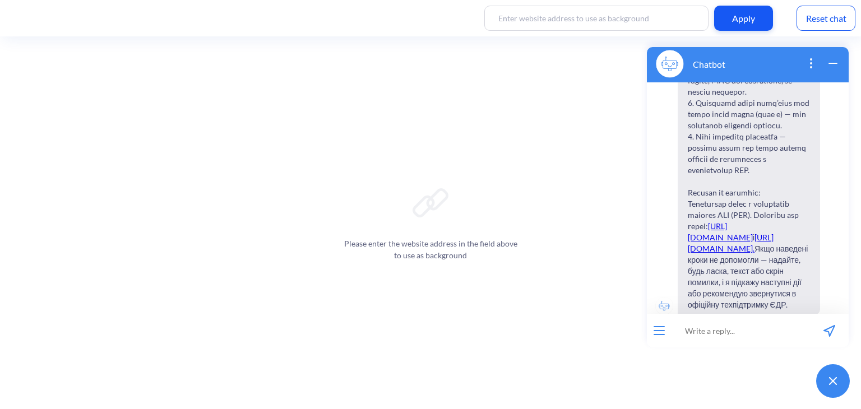
scroll to position [594, 0]
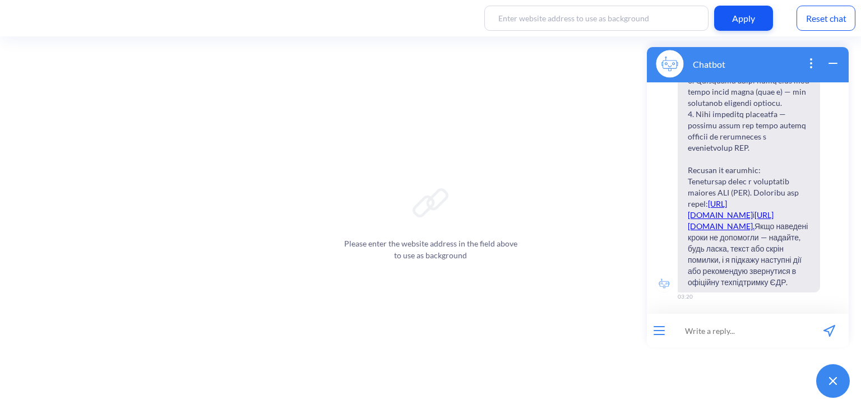
click at [744, 218] on link "[URL][DOMAIN_NAME]" at bounding box center [720, 209] width 65 height 21
click at [652, 141] on div "[PERSON_NAME] — найпоширеніші причини помилки авторизації: невірний URL, пробле…" at bounding box center [748, 2] width 202 height 581
click at [836, 61] on icon "wrap widget" at bounding box center [833, 63] width 13 height 13
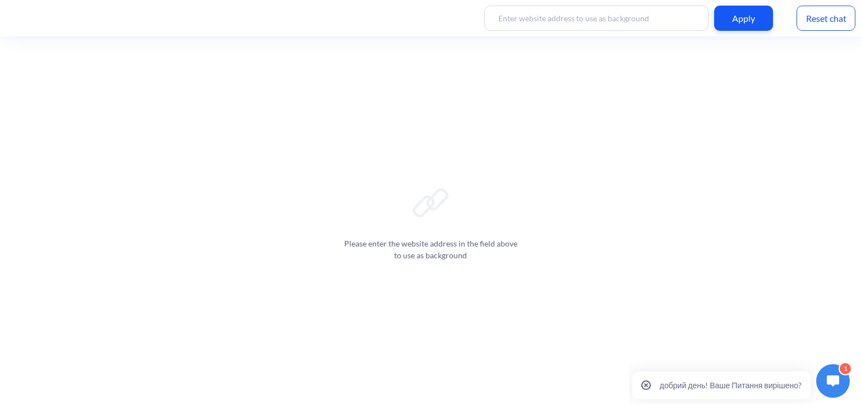
click at [822, 386] on button at bounding box center [834, 382] width 34 height 34
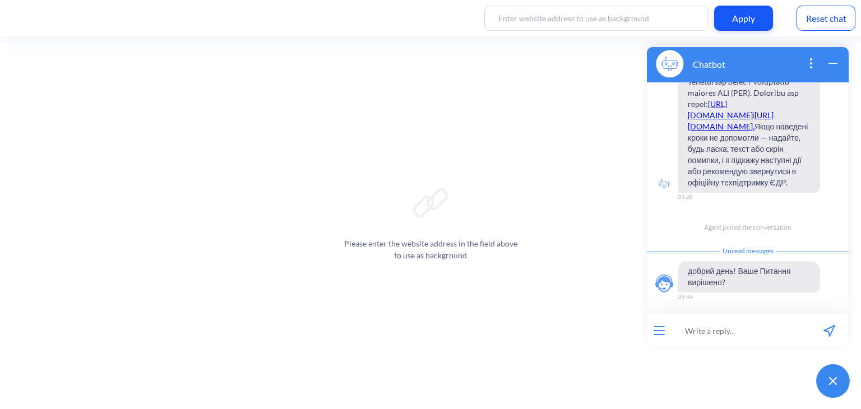
scroll to position [694, 0]
drag, startPoint x: 745, startPoint y: 281, endPoint x: 648, endPoint y: 260, distance: 99.3
click at [648, 260] on div "Unread messages добрий день! Ваше Питання вирішено? 03:46" at bounding box center [748, 281] width 202 height 62
click at [804, 269] on span "добрий день! Ваше Питання вирішено?" at bounding box center [749, 276] width 142 height 31
